Goal: Information Seeking & Learning: Learn about a topic

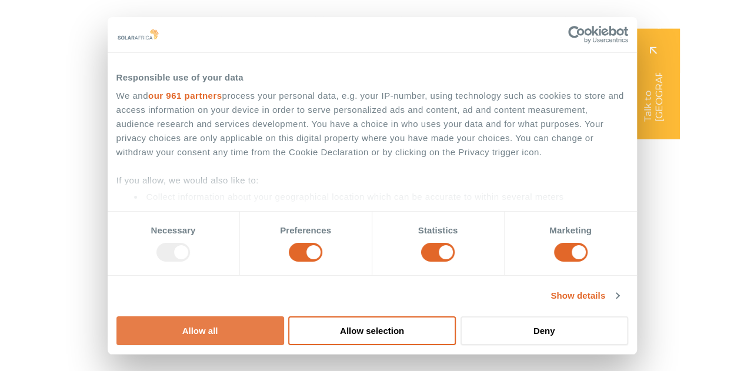
click at [284, 317] on button "Allow all" at bounding box center [201, 331] width 168 height 29
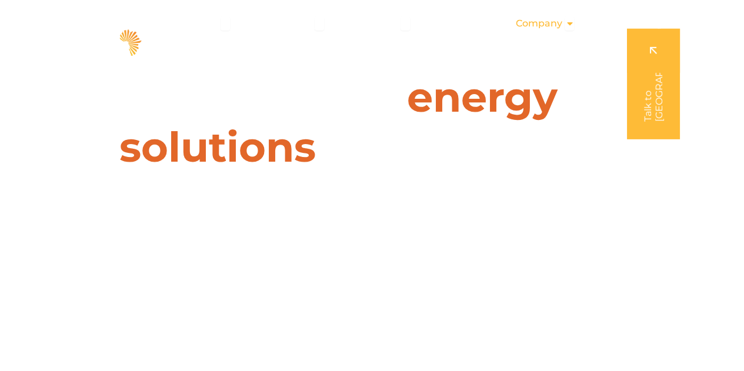
click at [574, 24] on div "Company Close Company Open Company" at bounding box center [545, 24] width 78 height 24
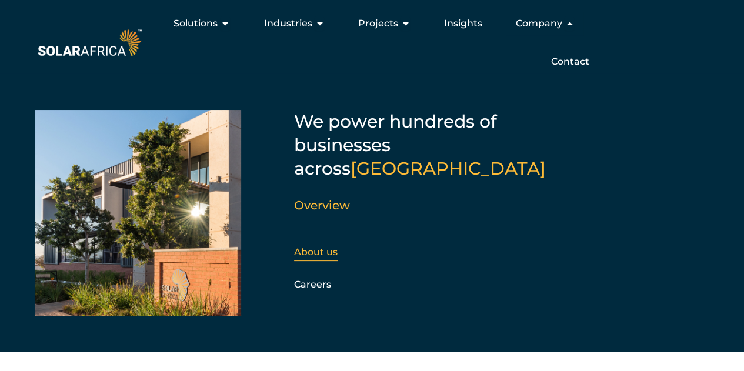
click at [321, 247] on link "About us" at bounding box center [316, 252] width 44 height 11
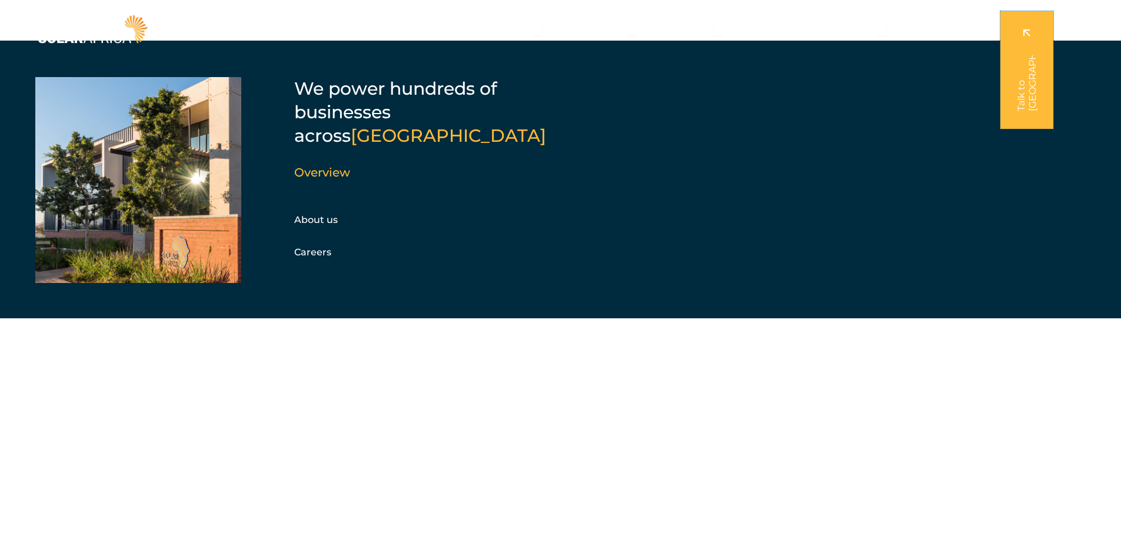
click at [744, 36] on link at bounding box center [1026, 70] width 53 height 118
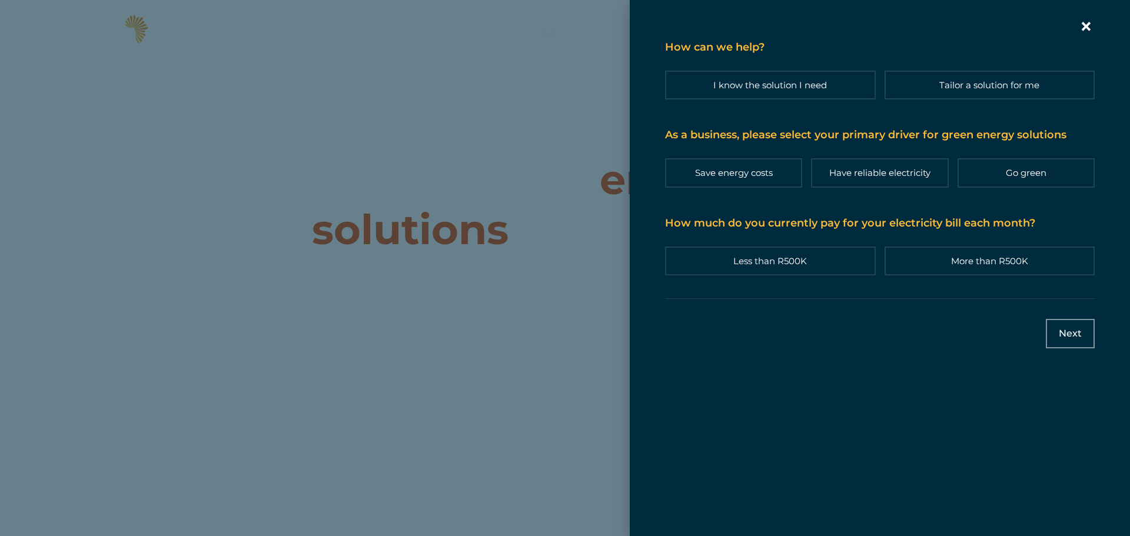
click at [744, 38] on div "Contact form | Slide-in" at bounding box center [880, 30] width 430 height 25
click at [744, 29] on icon "Contact form | Slide-in" at bounding box center [1086, 26] width 9 height 9
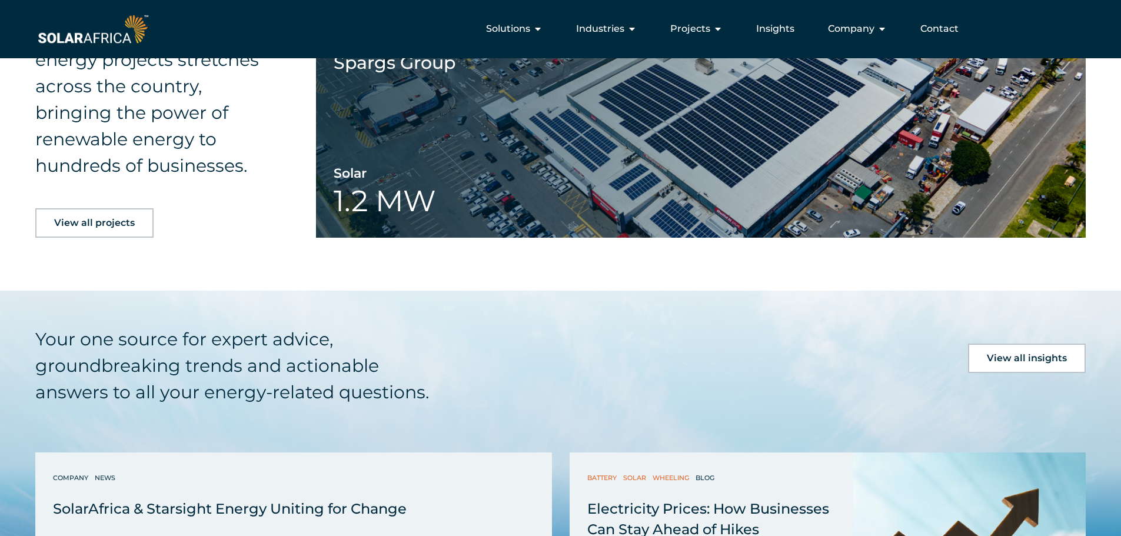
scroll to position [2607, 0]
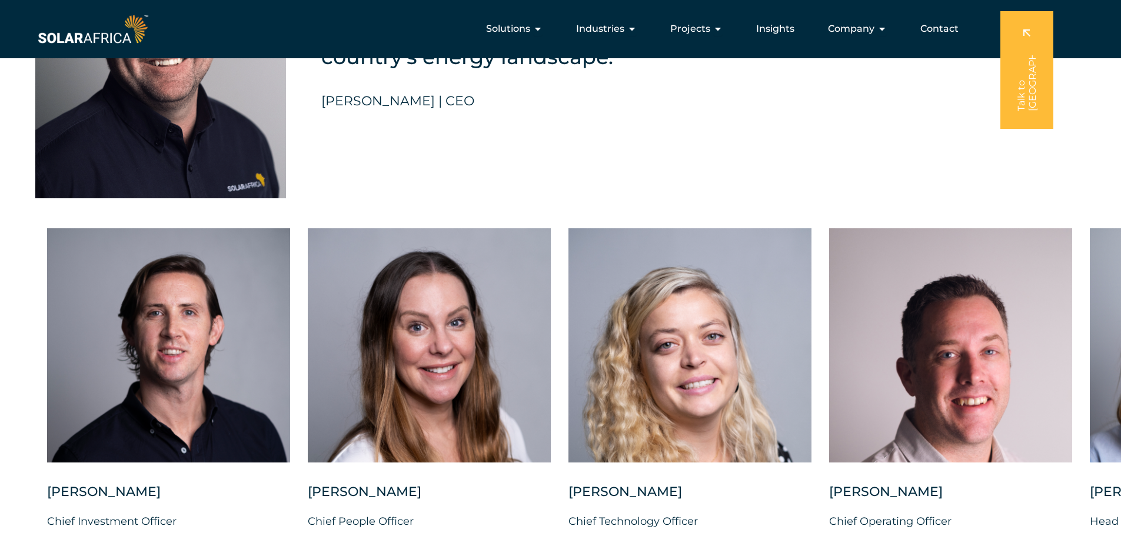
scroll to position [2707, 0]
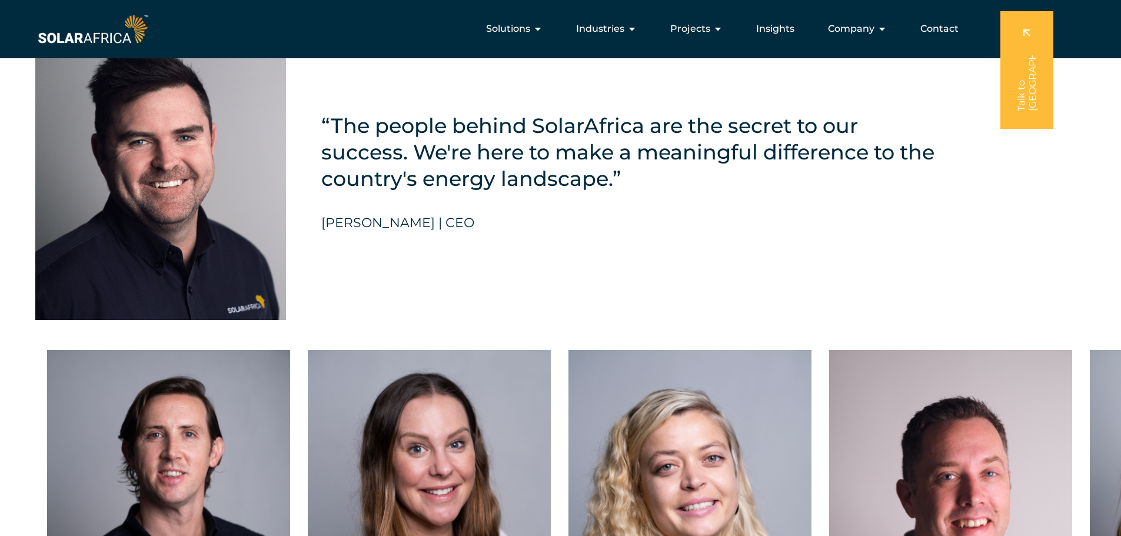
click at [232, 219] on img at bounding box center [160, 181] width 251 height 280
click at [384, 215] on h5 "[PERSON_NAME] | CEO" at bounding box center [397, 222] width 153 height 15
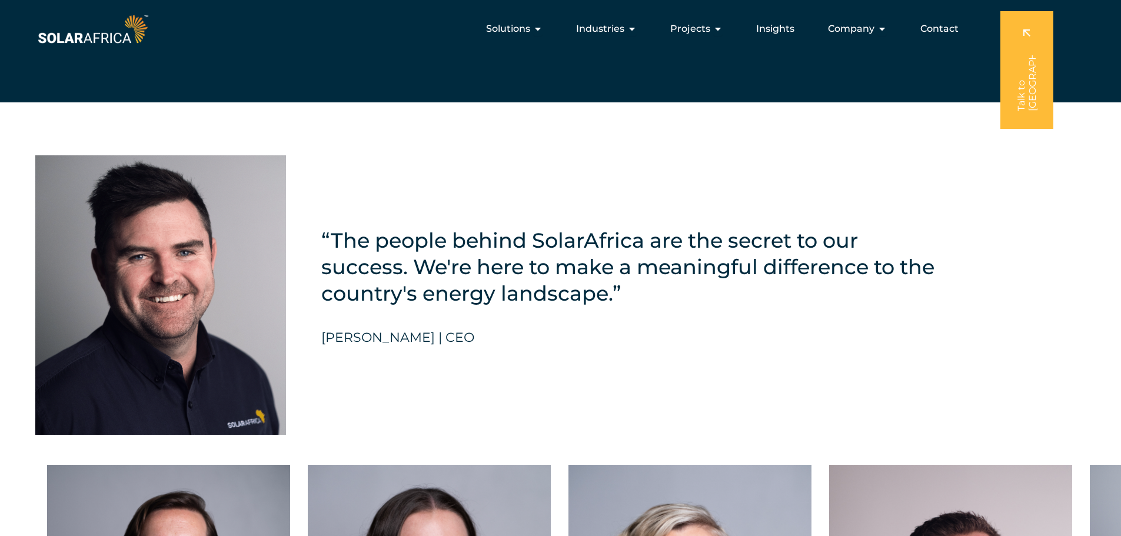
scroll to position [2589, 0]
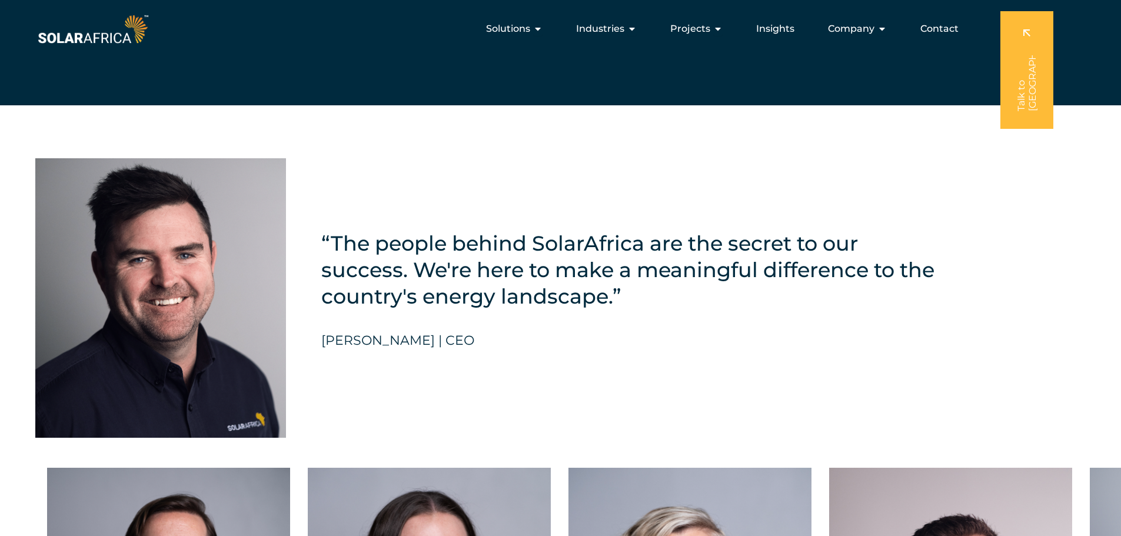
click at [195, 182] on img at bounding box center [160, 298] width 251 height 280
click at [375, 334] on h5 "[PERSON_NAME] | CEO" at bounding box center [397, 340] width 153 height 15
click at [476, 338] on div "“The people behind SolarAfrica are the secret to our success. We're here to mak…" at bounding box center [631, 298] width 620 height 280
click at [467, 287] on h5 "“The people behind SolarAfrica are the secret to our success. We're here to mak…" at bounding box center [631, 269] width 620 height 79
click at [198, 261] on img at bounding box center [160, 298] width 251 height 280
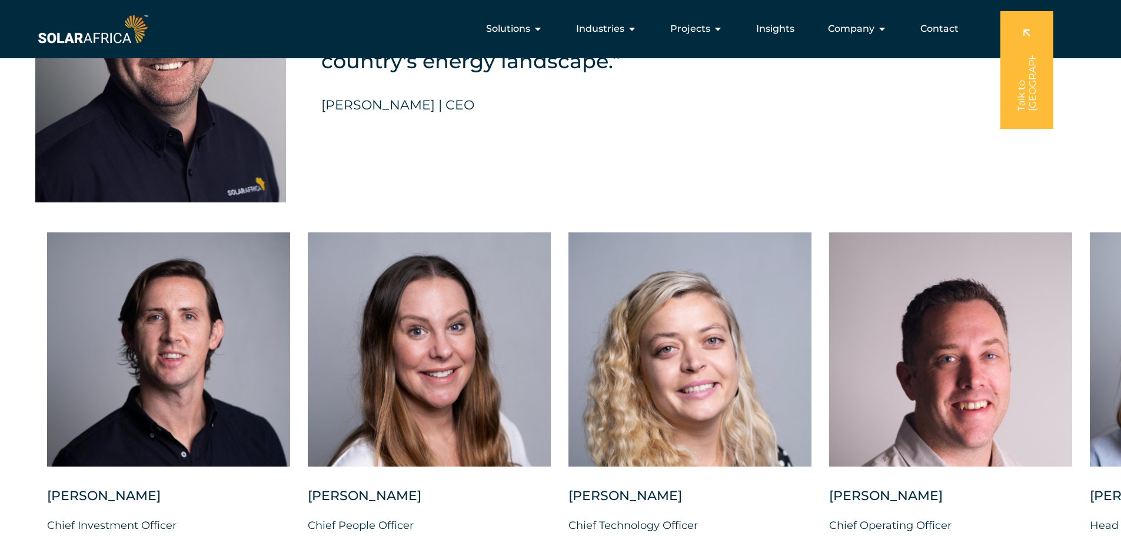
scroll to position [2766, 0]
